Goal: Find specific page/section: Find specific page/section

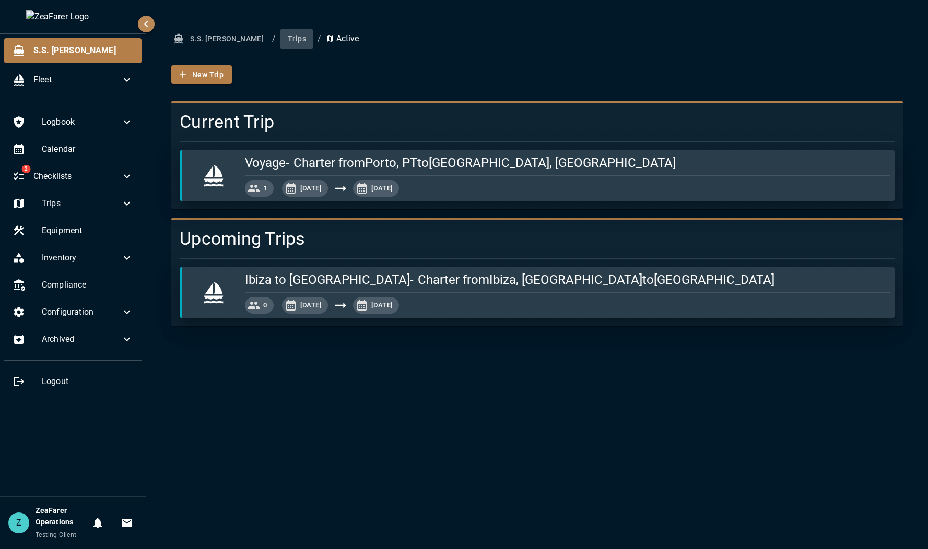
click at [280, 39] on button "Trips" at bounding box center [296, 38] width 33 height 19
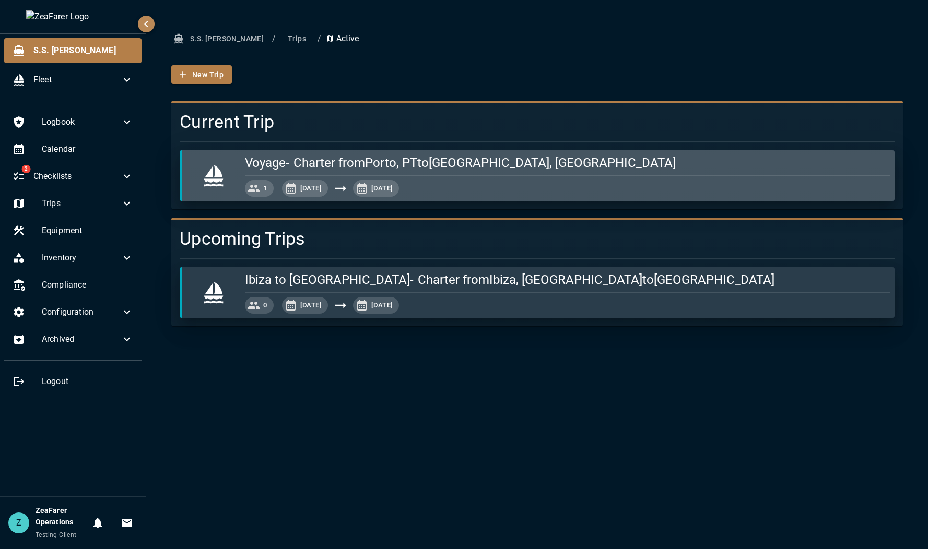
click at [530, 151] on div "Voyage - Charter from [GEOGRAPHIC_DATA], PT to [GEOGRAPHIC_DATA], [GEOGRAPHIC_D…" at bounding box center [565, 160] width 649 height 21
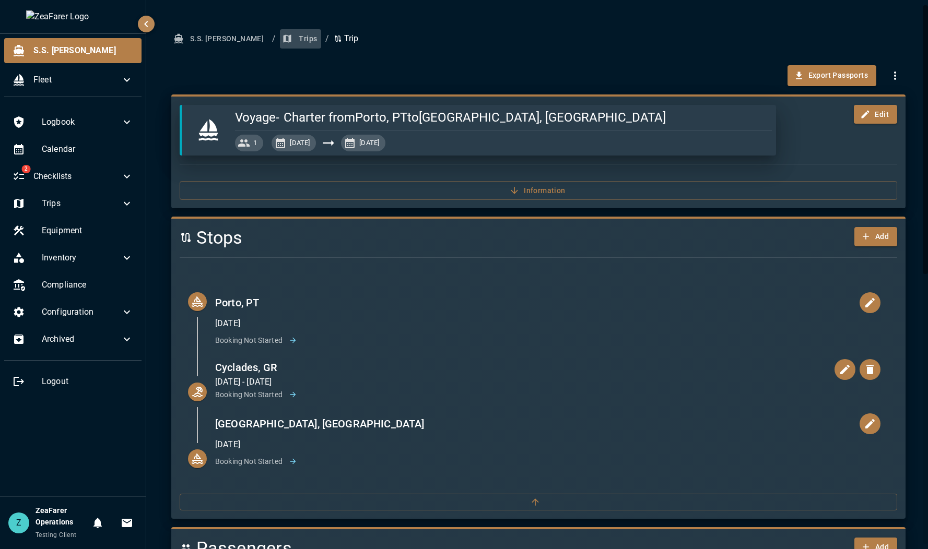
click at [280, 40] on button "Trips" at bounding box center [300, 38] width 41 height 19
